Goal: Find specific page/section: Find specific page/section

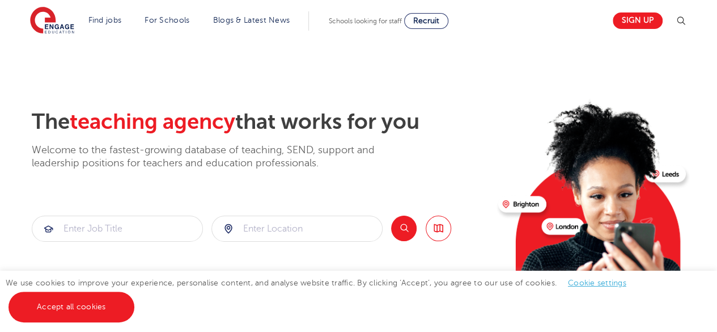
scroll to position [400, 0]
click at [70, 303] on link "Accept all cookies" at bounding box center [72, 306] width 126 height 31
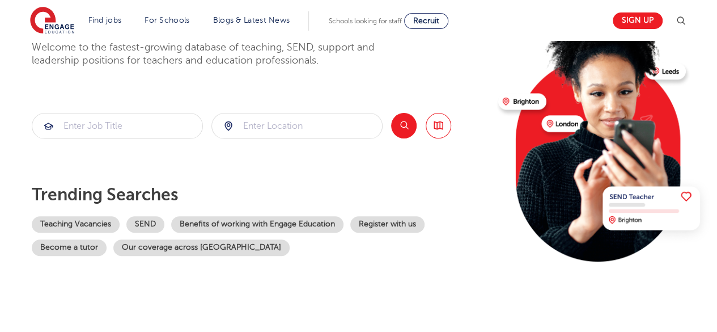
scroll to position [105, 0]
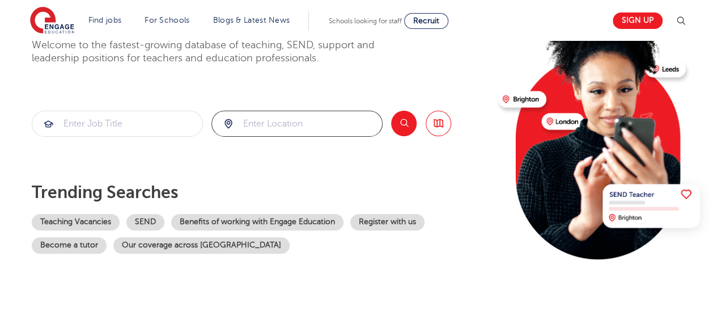
click at [265, 124] on input "search" at bounding box center [297, 123] width 170 height 25
type input "[GEOGRAPHIC_DATA]"
click at [404, 122] on button "Search" at bounding box center [404, 124] width 26 height 26
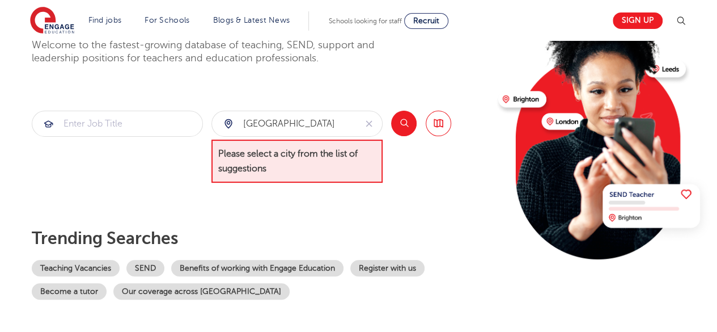
click at [322, 160] on span "Please select a city from the list of suggestions" at bounding box center [296, 161] width 171 height 44
click at [376, 128] on button "reset" at bounding box center [369, 123] width 26 height 25
click at [228, 117] on div at bounding box center [297, 123] width 170 height 25
click at [279, 151] on span "Please select a city from the list of suggestions" at bounding box center [296, 161] width 171 height 44
